Goal: Task Accomplishment & Management: Complete application form

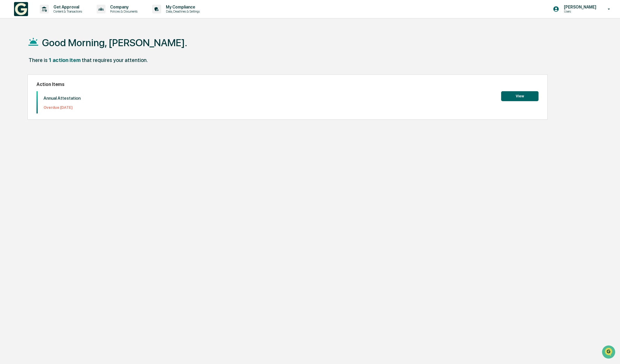
click at [520, 95] on button "View" at bounding box center [519, 96] width 37 height 10
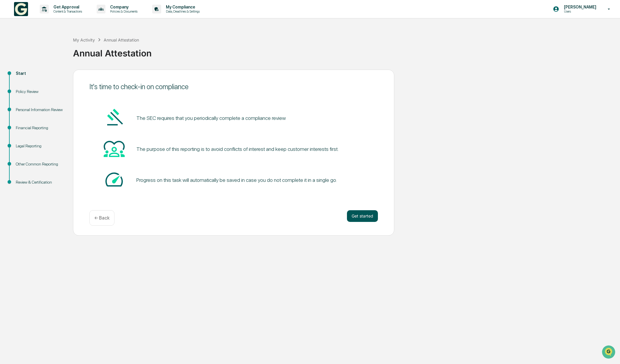
click at [364, 217] on button "Get started" at bounding box center [362, 216] width 31 height 12
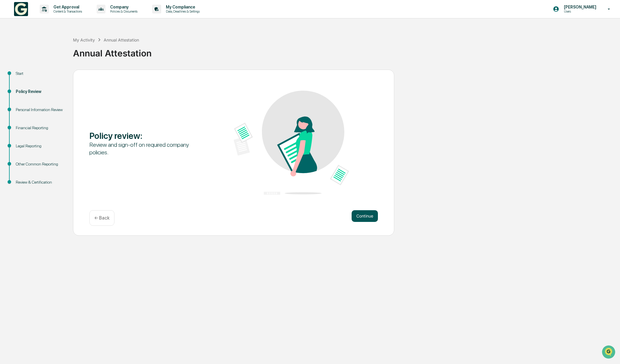
click at [364, 218] on button "Continue" at bounding box center [365, 216] width 26 height 12
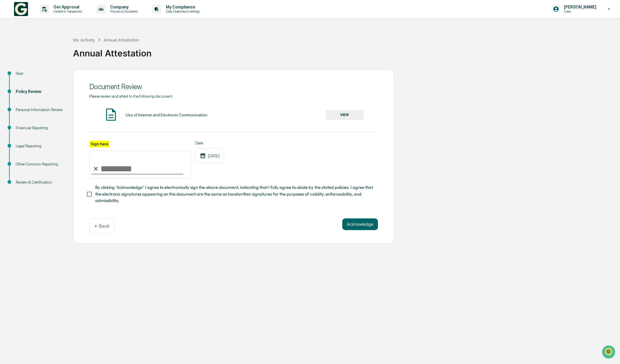
click at [117, 169] on input "Sign here" at bounding box center [140, 164] width 102 height 28
type input "**********"
click at [360, 225] on button "Acknowledge" at bounding box center [360, 224] width 36 height 12
click at [350, 114] on button "VIEW" at bounding box center [345, 115] width 38 height 10
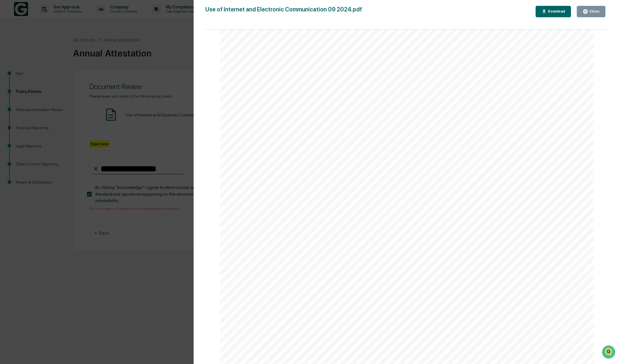
scroll to position [666, 0]
click at [137, 243] on div "Version History 08/28/2024, 06:15 PM Adil Masood Use of Internet and Electronic…" at bounding box center [310, 182] width 620 height 364
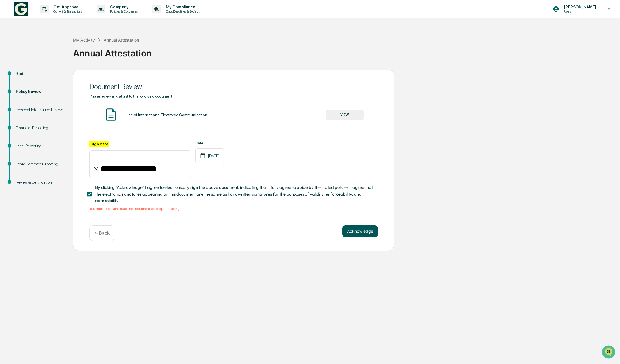
click at [364, 232] on button "Acknowledge" at bounding box center [360, 231] width 36 height 12
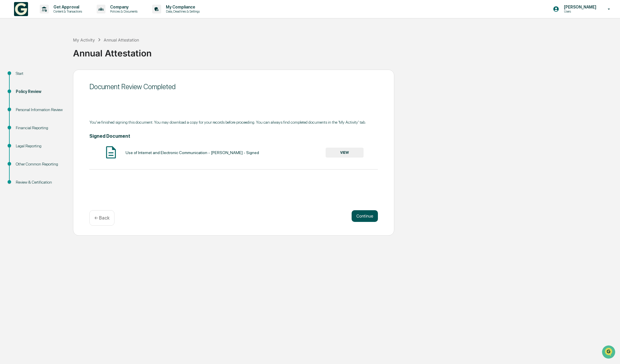
click at [371, 216] on button "Continue" at bounding box center [365, 216] width 26 height 12
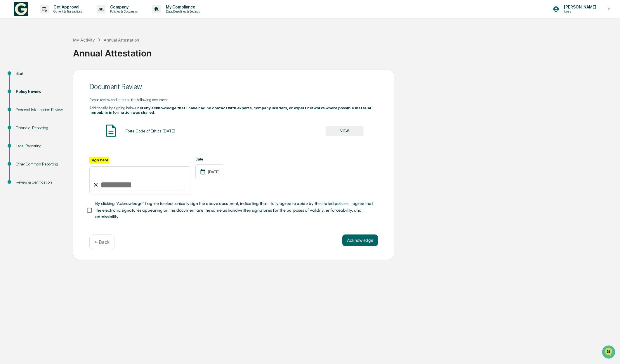
click at [114, 186] on input "Sign here" at bounding box center [140, 180] width 102 height 28
type input "**********"
click at [352, 133] on button "VIEW" at bounding box center [345, 131] width 38 height 10
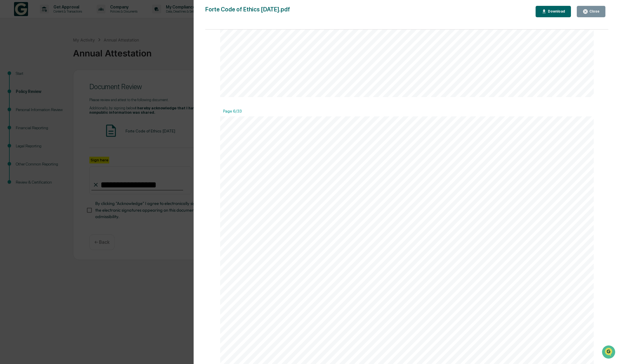
scroll to position [2484, 0]
click at [158, 319] on div "Version History 11/18/2024, 06:06 PM Adil Masood 10/02/2024, 02:20 PM Adil Maso…" at bounding box center [310, 182] width 620 height 364
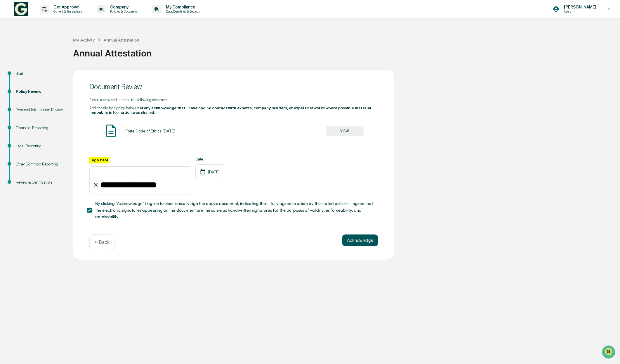
click at [368, 243] on button "Acknowledge" at bounding box center [360, 240] width 36 height 12
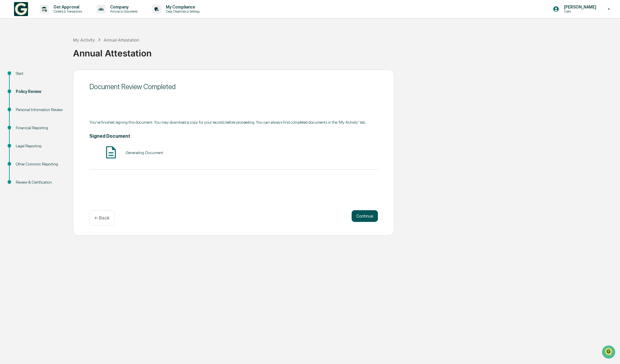
click at [363, 213] on button "Continue" at bounding box center [365, 216] width 26 height 12
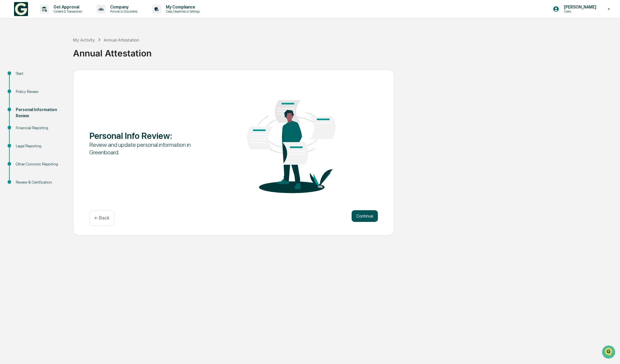
click at [364, 218] on button "Continue" at bounding box center [365, 216] width 26 height 12
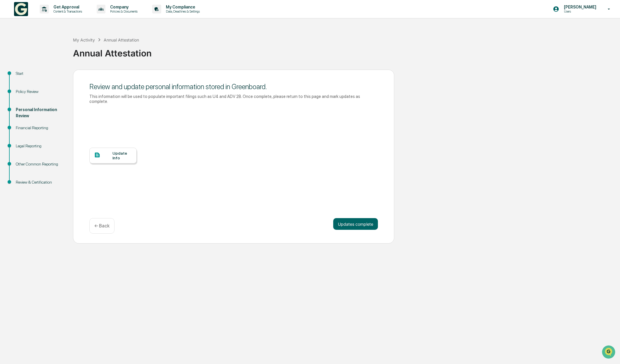
click at [127, 157] on div "Update Info" at bounding box center [122, 155] width 20 height 9
click at [367, 223] on button "Updates complete" at bounding box center [355, 224] width 45 height 12
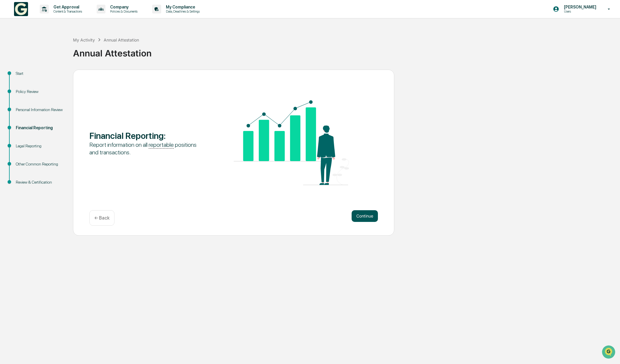
click at [367, 220] on button "Continue" at bounding box center [365, 216] width 26 height 12
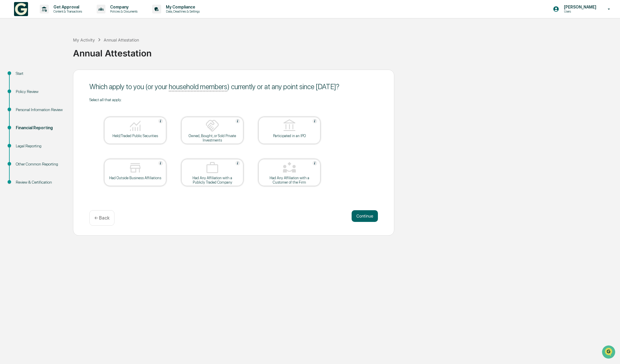
click at [147, 130] on div at bounding box center [135, 126] width 58 height 15
click at [369, 218] on button "Continue" at bounding box center [365, 216] width 26 height 12
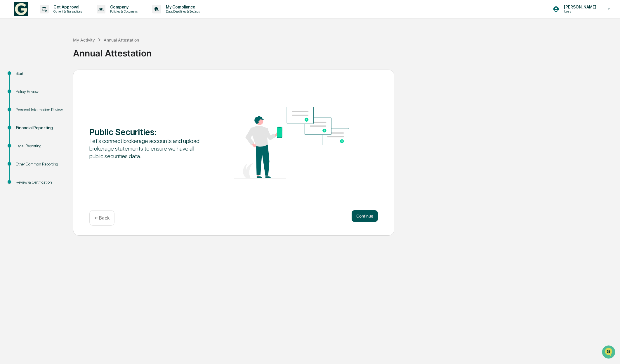
click at [369, 215] on button "Continue" at bounding box center [365, 216] width 26 height 12
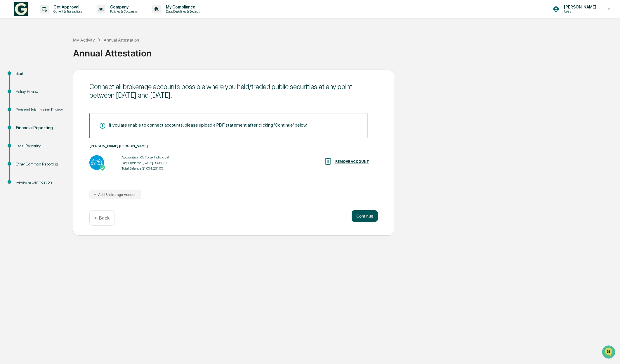
click at [365, 218] on button "Continue" at bounding box center [365, 216] width 26 height 12
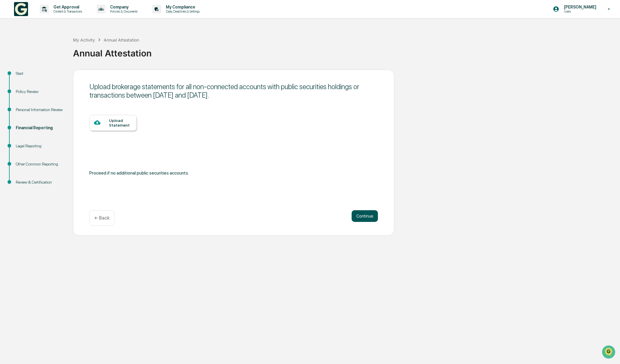
click at [371, 218] on button "Continue" at bounding box center [365, 216] width 26 height 12
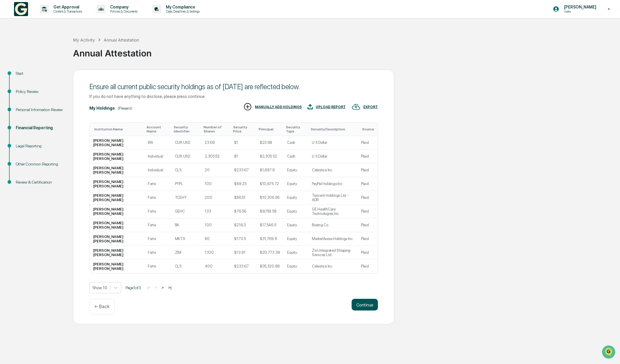
click at [364, 310] on button "Continue" at bounding box center [365, 304] width 26 height 12
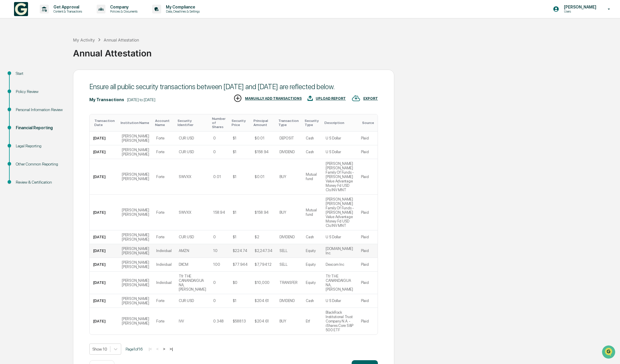
scroll to position [31, 0]
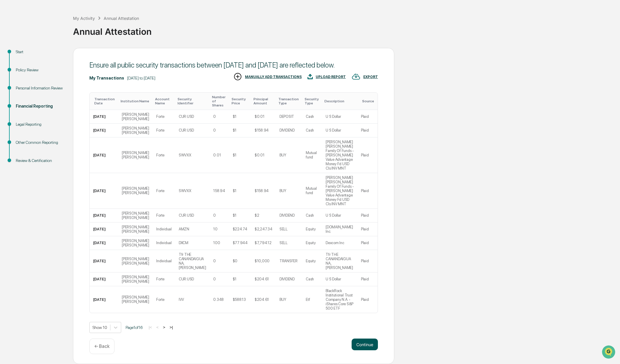
click at [371, 344] on button "Continue" at bounding box center [365, 344] width 26 height 12
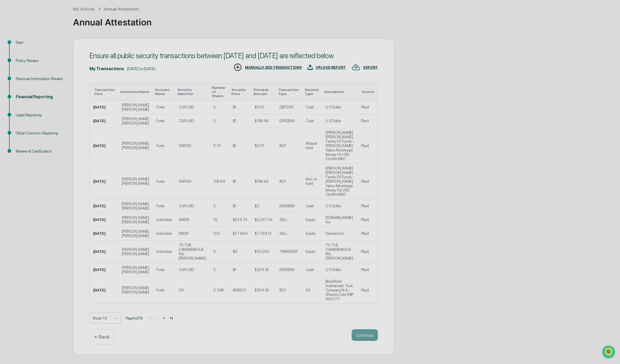
scroll to position [0, 0]
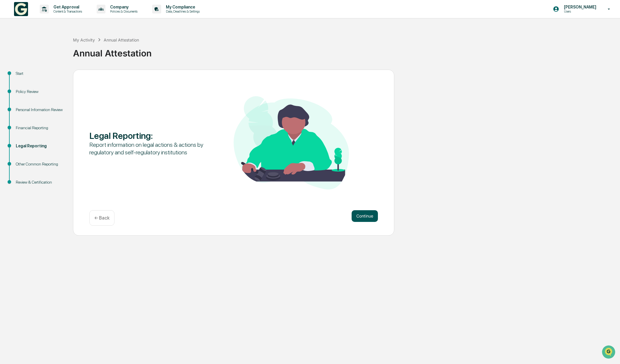
click at [367, 215] on button "Continue" at bounding box center [365, 216] width 26 height 12
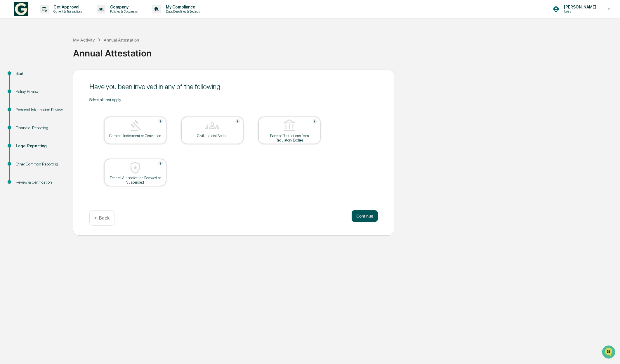
click at [371, 217] on button "Continue" at bounding box center [365, 216] width 26 height 12
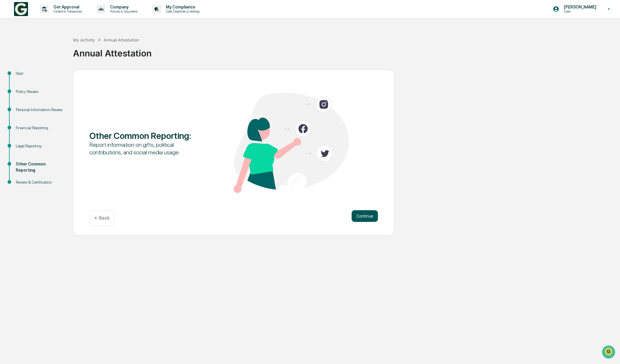
click at [371, 219] on button "Continue" at bounding box center [365, 216] width 26 height 12
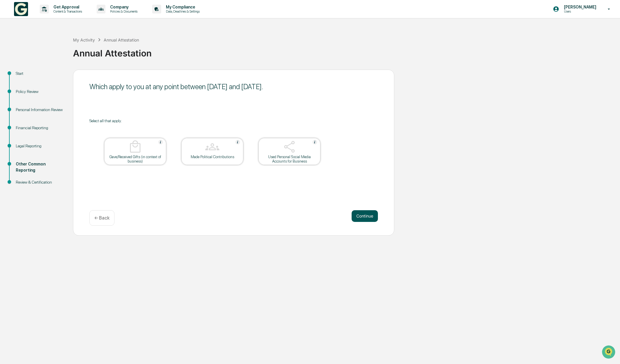
click at [368, 219] on button "Continue" at bounding box center [365, 216] width 26 height 12
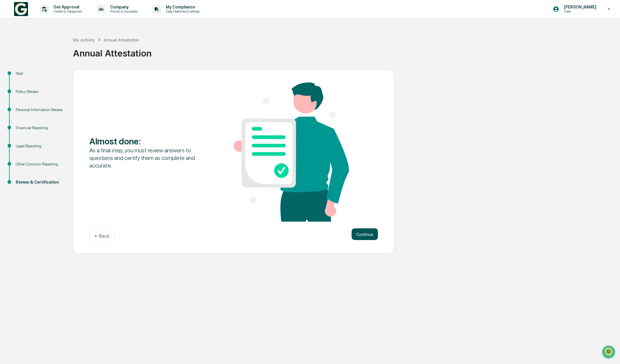
click at [367, 233] on button "Continue" at bounding box center [365, 234] width 26 height 12
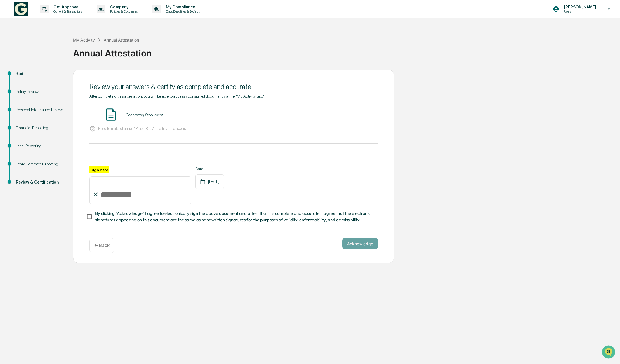
click at [127, 196] on input "Sign here" at bounding box center [140, 190] width 102 height 28
type input "**********"
click at [368, 242] on button "Acknowledge" at bounding box center [360, 243] width 36 height 12
click at [354, 114] on button "VIEW" at bounding box center [345, 115] width 38 height 10
